Goal: Entertainment & Leisure: Consume media (video, audio)

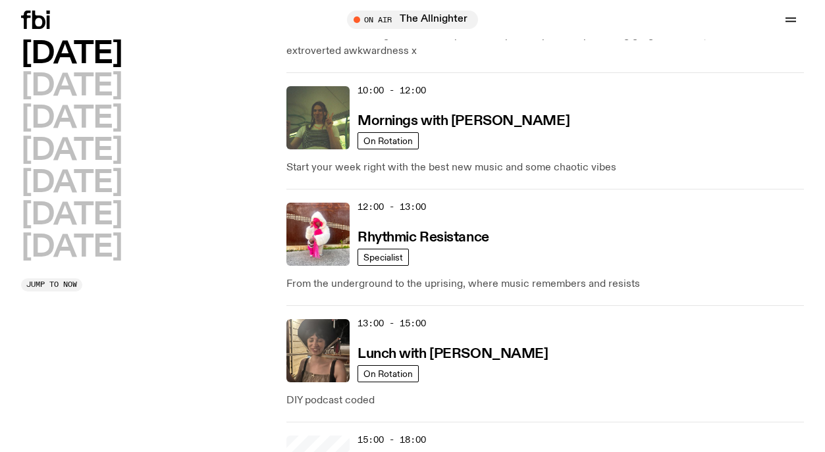
scroll to position [255, 0]
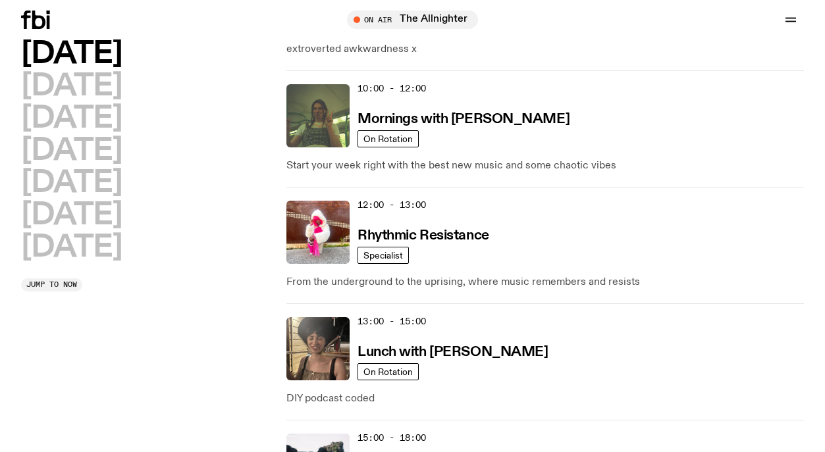
click at [522, 120] on h3 "Mornings with [PERSON_NAME]" at bounding box center [463, 120] width 212 height 14
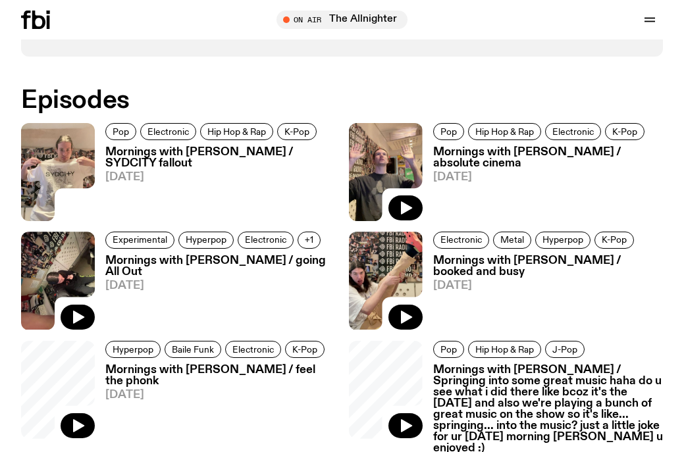
scroll to position [846, 0]
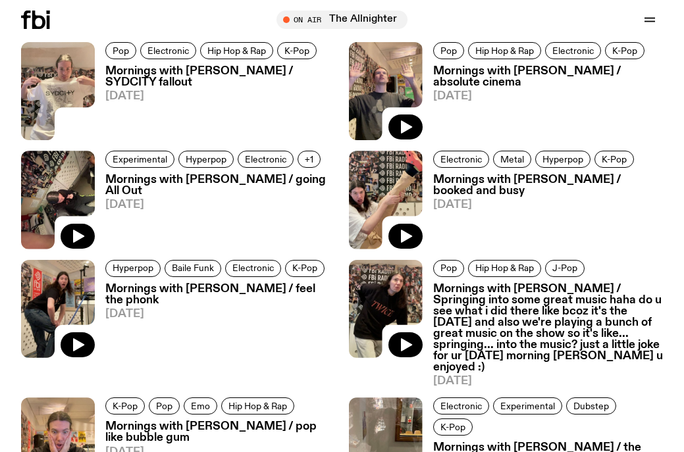
click at [66, 75] on img at bounding box center [58, 91] width 74 height 98
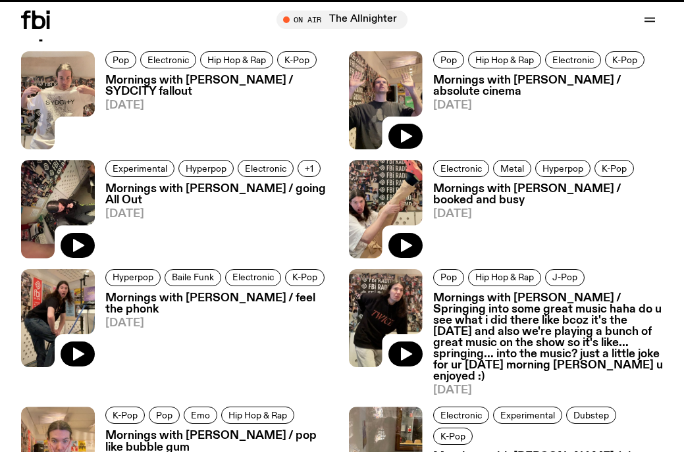
scroll to position [835, 0]
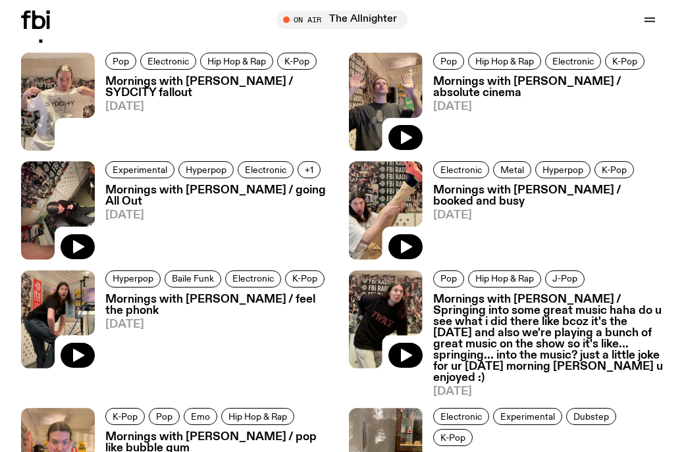
click at [175, 78] on h3 "Mornings with [PERSON_NAME] / SYDCITY fallout" at bounding box center [220, 87] width 230 height 22
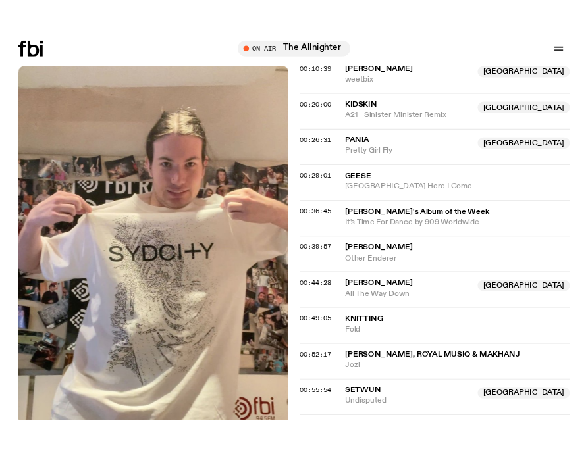
scroll to position [679, 0]
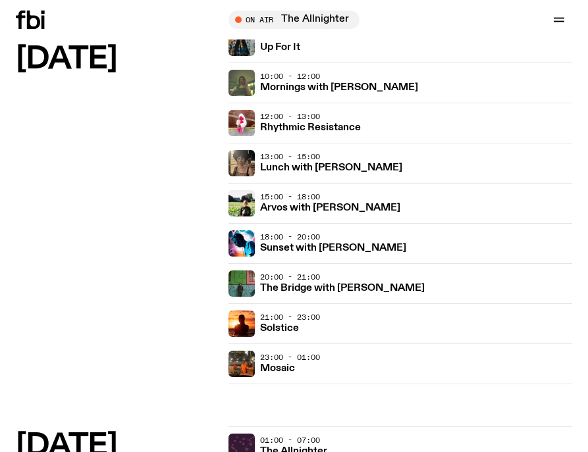
scroll to position [57, 0]
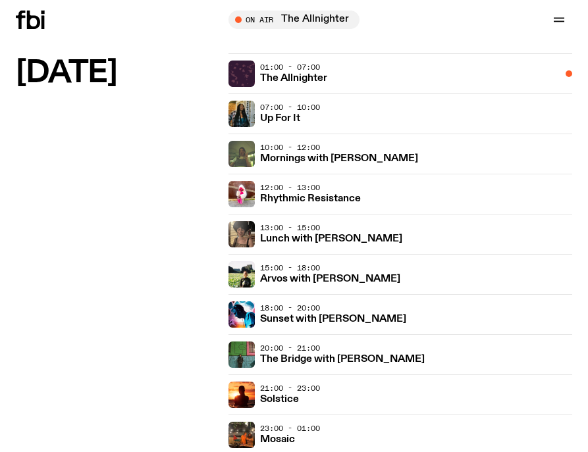
click at [333, 235] on h3 "Lunch with [PERSON_NAME]" at bounding box center [331, 239] width 142 height 10
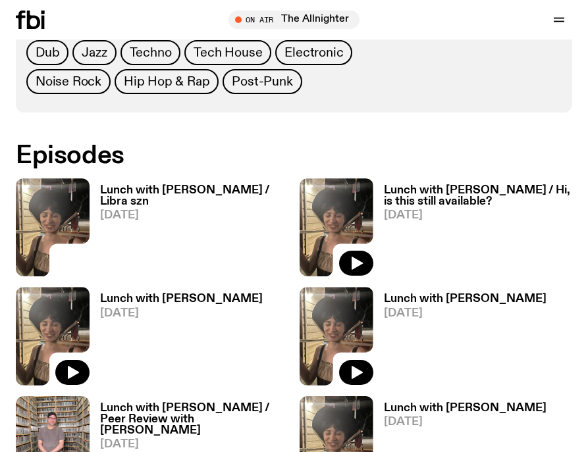
scroll to position [615, 0]
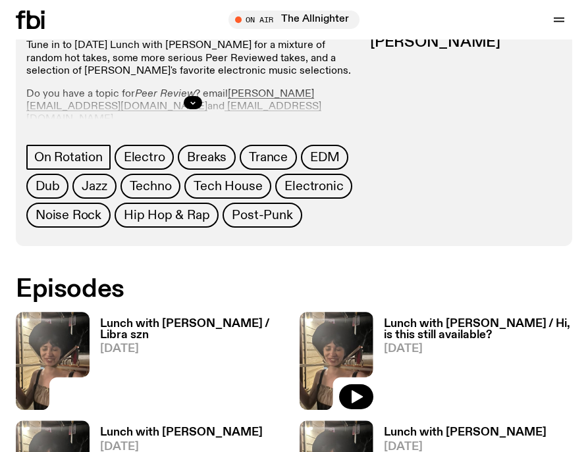
click at [163, 322] on h3 "Lunch with [PERSON_NAME] / Libra szn" at bounding box center [194, 330] width 189 height 22
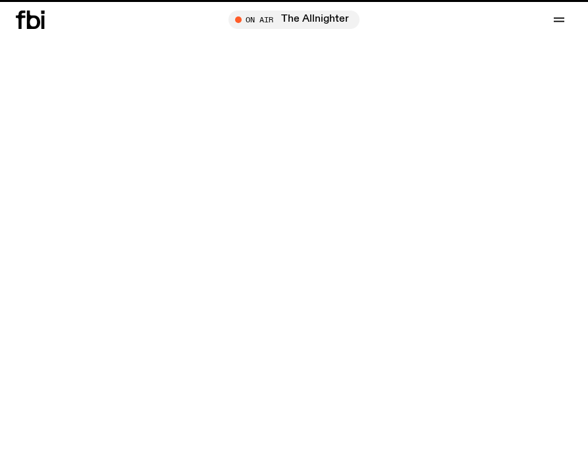
scroll to position [615, 0]
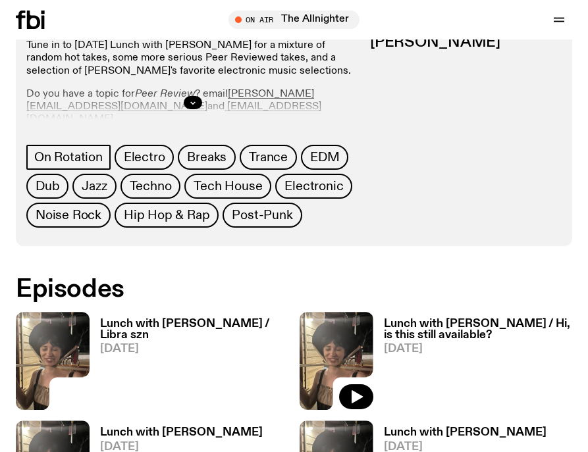
click at [409, 319] on h3 "Lunch with [PERSON_NAME] / Hi, is this still available?" at bounding box center [478, 330] width 189 height 22
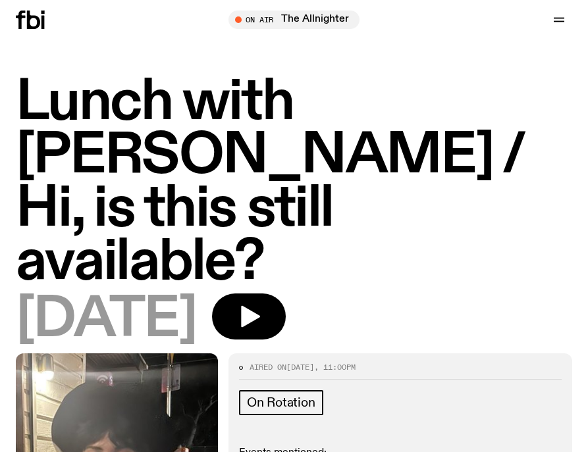
click at [260, 306] on icon "button" at bounding box center [250, 317] width 19 height 22
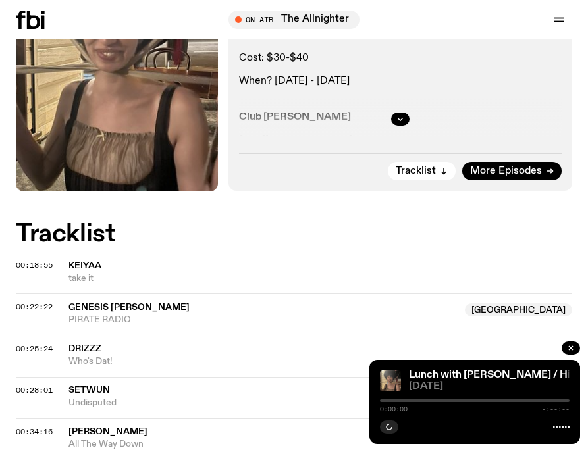
scroll to position [592, 0]
